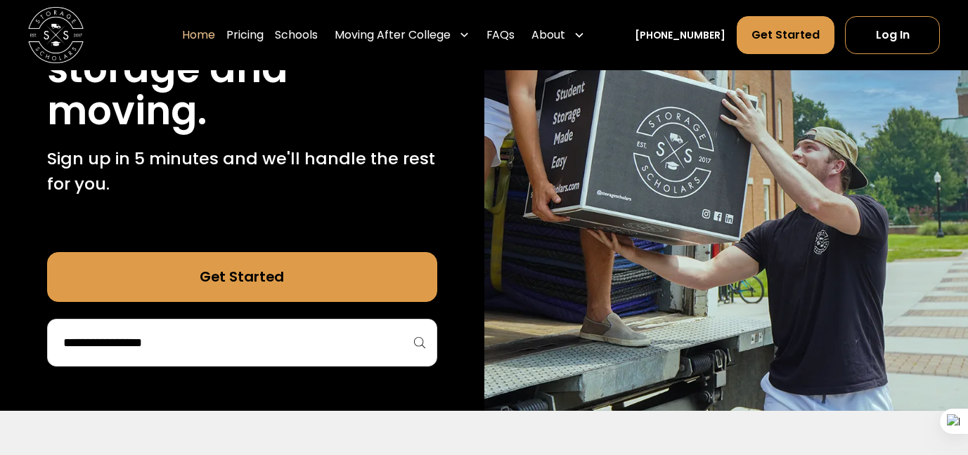
scroll to position [474, 0]
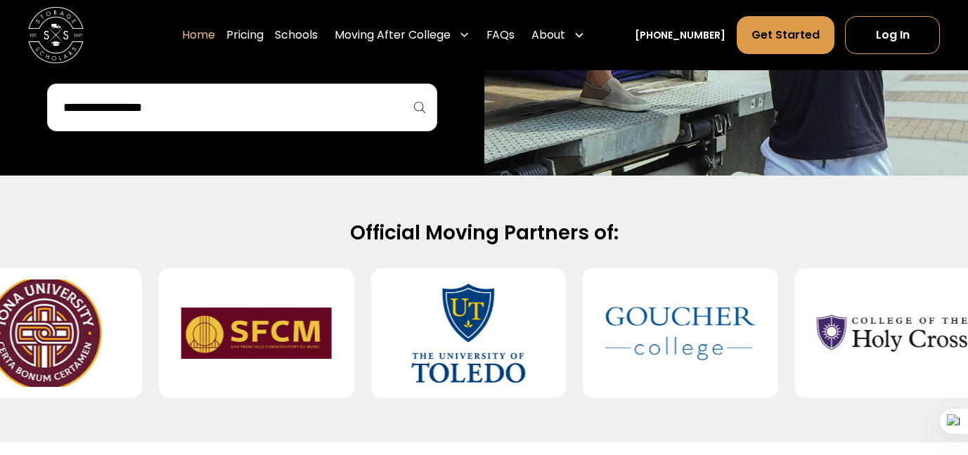
click at [352, 100] on input "search" at bounding box center [242, 108] width 360 height 24
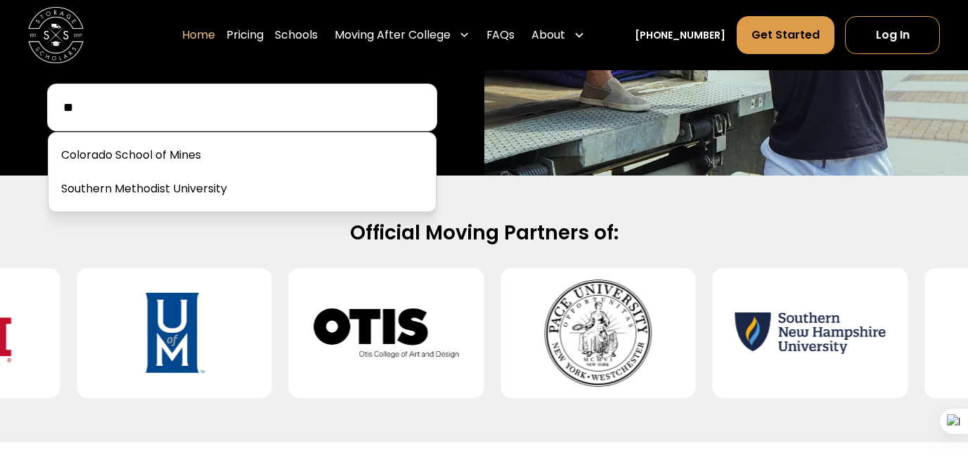
type input "*"
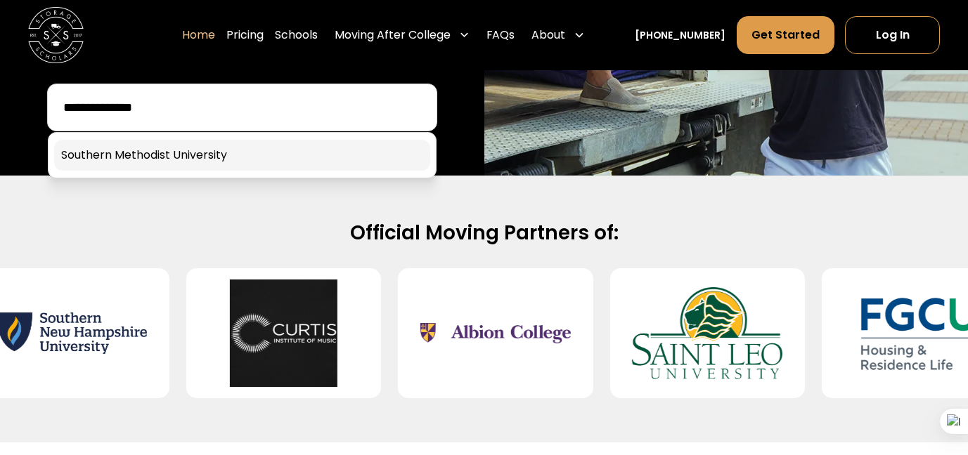
type input "**********"
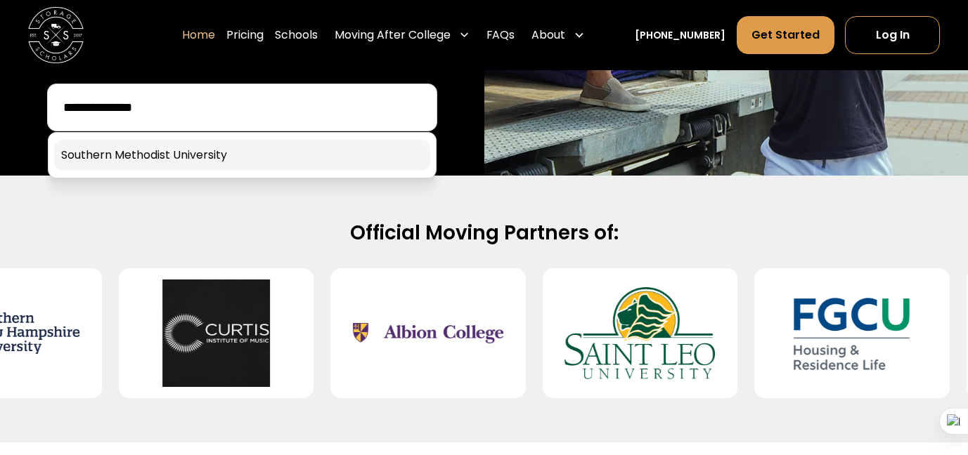
click at [329, 158] on link at bounding box center [242, 155] width 376 height 31
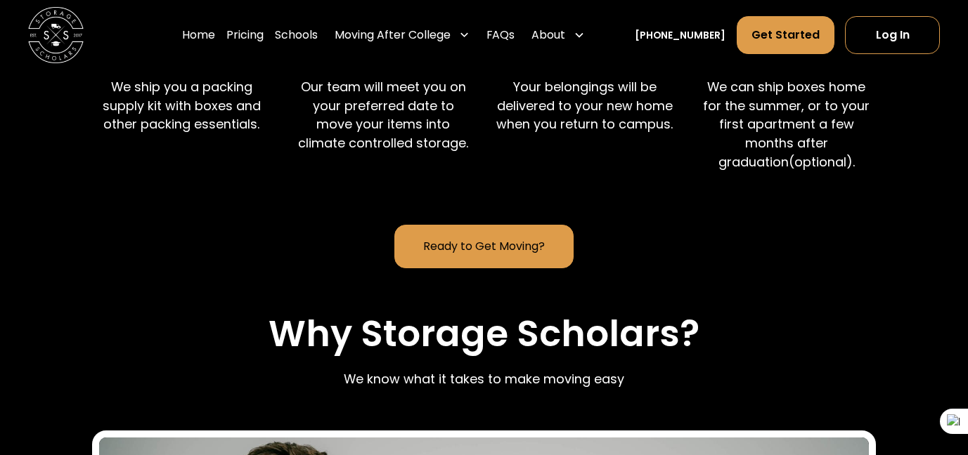
scroll to position [1166, 0]
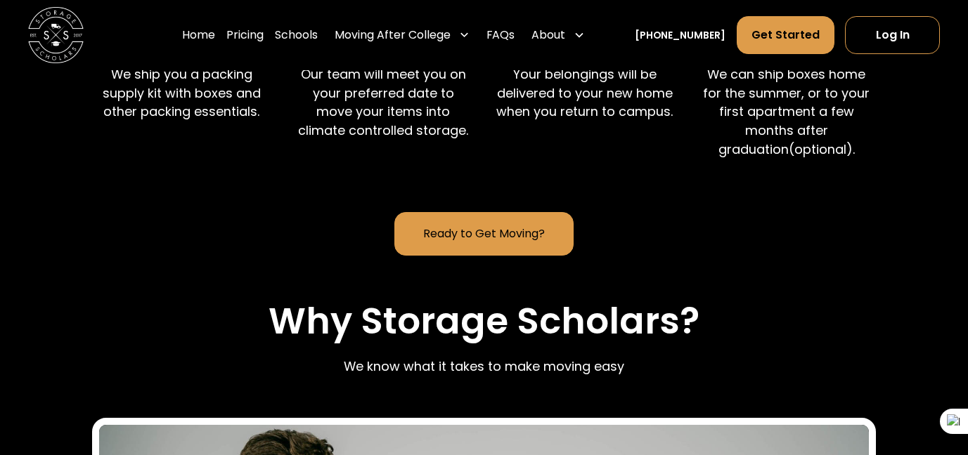
click at [509, 256] on link "Ready to Get Moving?" at bounding box center [483, 234] width 178 height 44
